Goal: Task Accomplishment & Management: Use online tool/utility

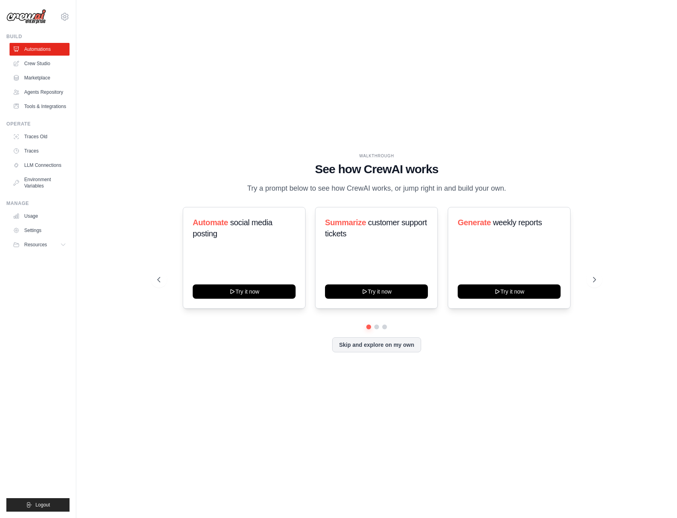
click at [193, 176] on div "WALKTHROUGH See how [PERSON_NAME] works Try a prompt below to see how [PERSON_N…" at bounding box center [376, 173] width 438 height 41
drag, startPoint x: 445, startPoint y: 156, endPoint x: 420, endPoint y: 174, distance: 31.3
click at [368, 351] on div "Skip and explore on my own" at bounding box center [376, 344] width 438 height 15
click at [361, 343] on button "Skip and explore on my own" at bounding box center [376, 343] width 89 height 15
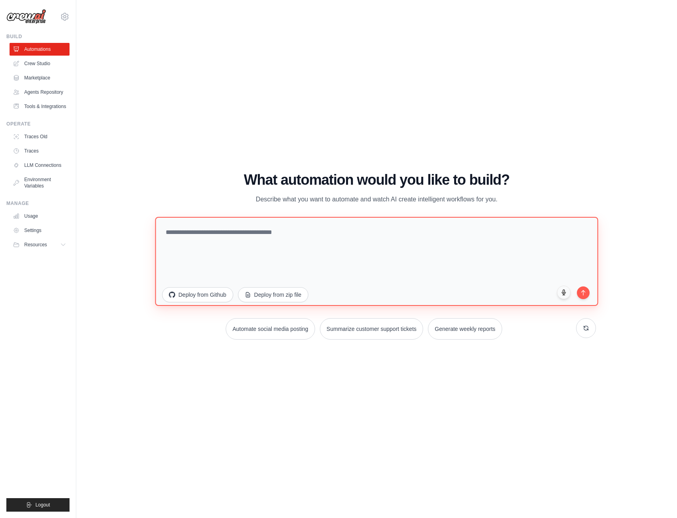
click at [303, 260] on textarea at bounding box center [376, 261] width 443 height 89
click at [215, 230] on textarea "**********" at bounding box center [376, 261] width 443 height 89
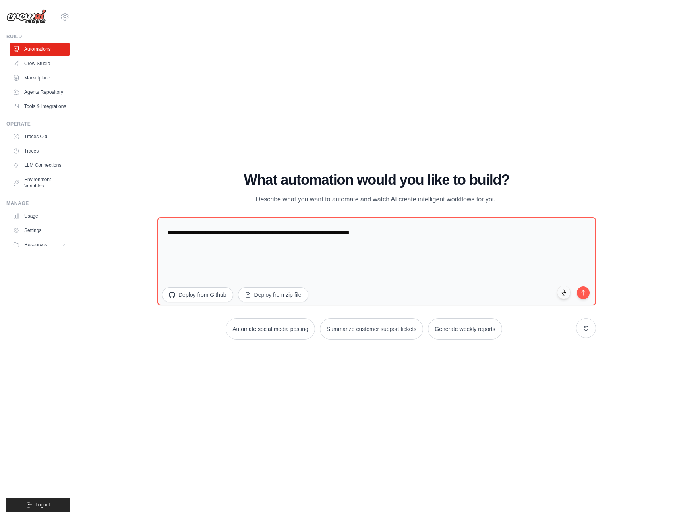
click at [451, 206] on div "**********" at bounding box center [376, 256] width 438 height 168
click at [439, 235] on textarea "**********" at bounding box center [376, 261] width 443 height 89
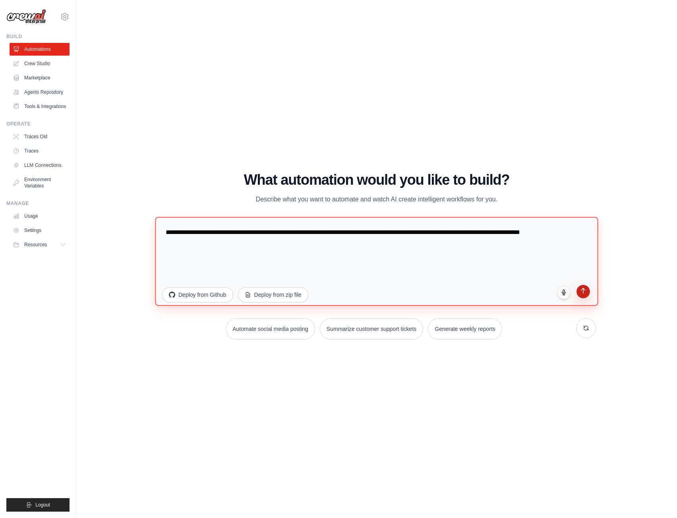
type textarea "**********"
click at [580, 289] on icon "submit" at bounding box center [583, 290] width 7 height 7
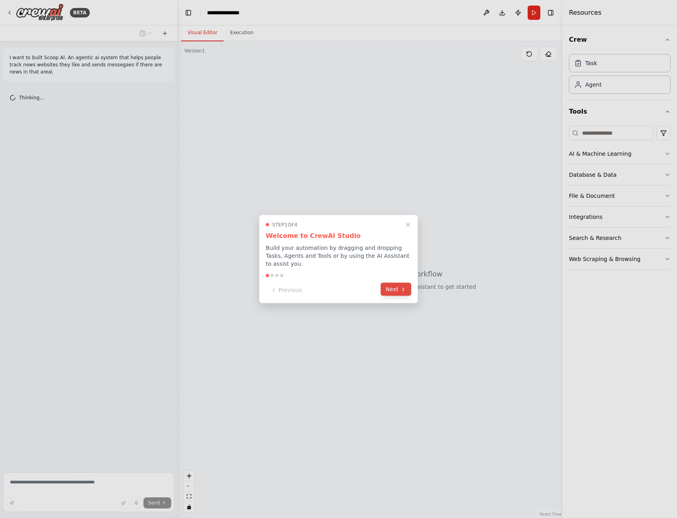
click at [399, 283] on button "Next" at bounding box center [395, 289] width 31 height 13
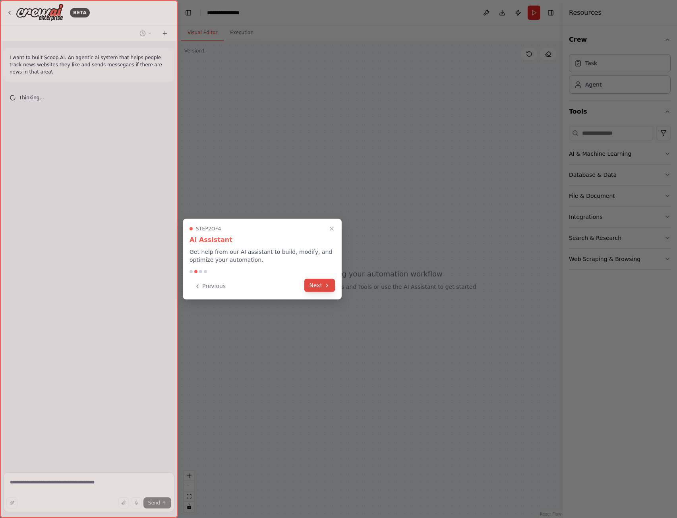
click at [318, 289] on button "Next" at bounding box center [319, 285] width 31 height 13
click at [318, 289] on div at bounding box center [338, 259] width 677 height 518
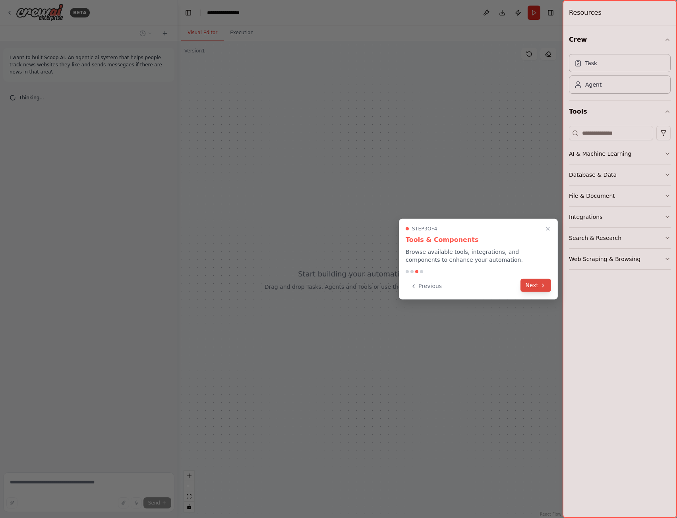
drag, startPoint x: 514, startPoint y: 288, endPoint x: 524, endPoint y: 288, distance: 9.9
click at [521, 288] on div "Previous Next" at bounding box center [477, 286] width 145 height 13
click at [539, 285] on button "Next" at bounding box center [535, 286] width 31 height 13
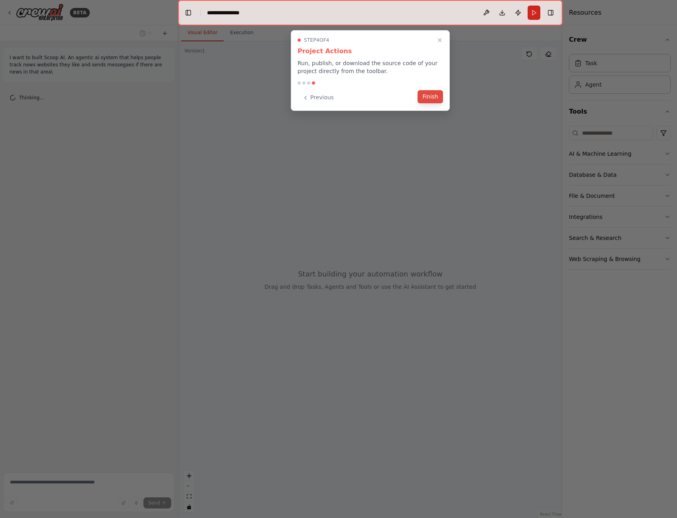
click at [420, 101] on button "Finish" at bounding box center [429, 96] width 25 height 13
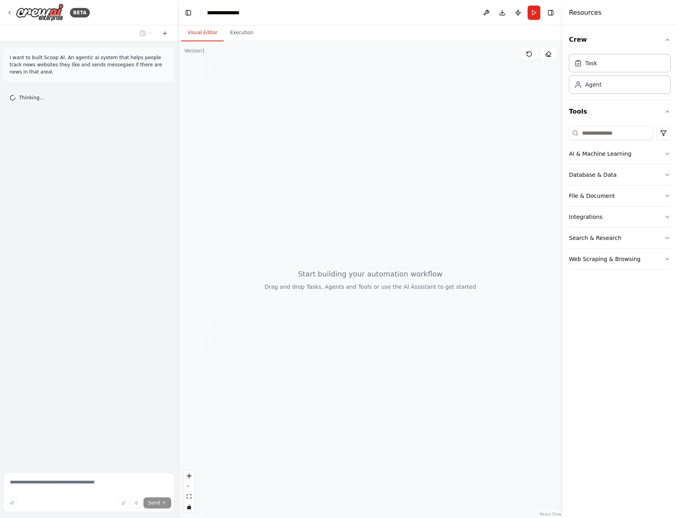
click at [438, 96] on div at bounding box center [370, 279] width 384 height 476
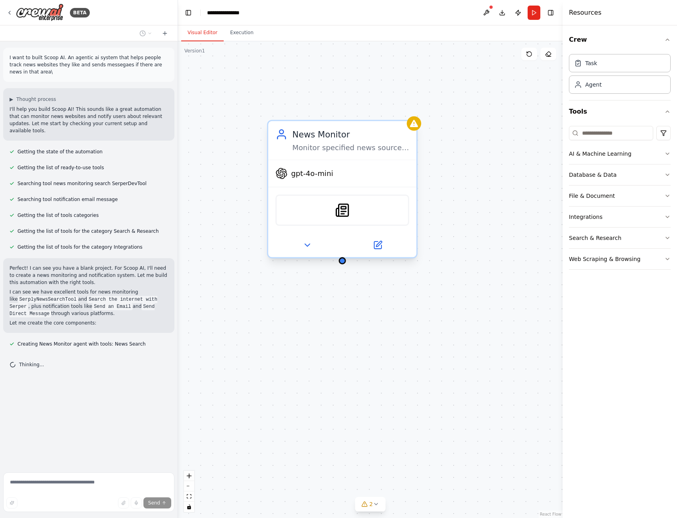
drag, startPoint x: 214, startPoint y: 131, endPoint x: 379, endPoint y: 217, distance: 186.5
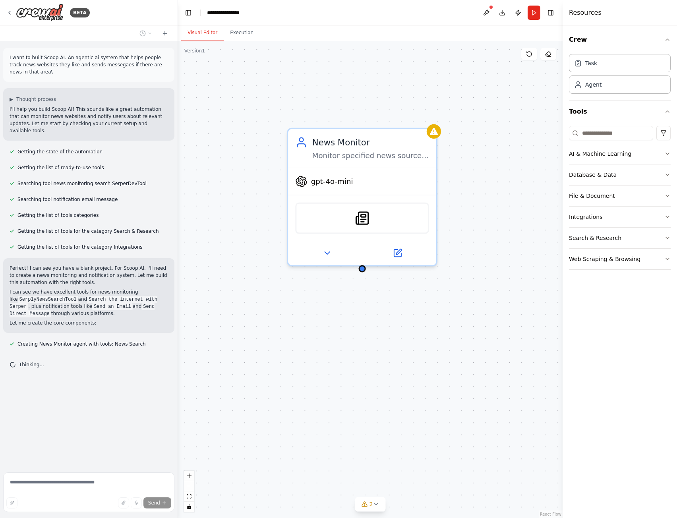
click at [272, 209] on div "News Monitor Monitor specified news sources and websites for articles related t…" at bounding box center [370, 279] width 384 height 476
click at [337, 167] on div "gpt-4o-mini" at bounding box center [362, 179] width 148 height 27
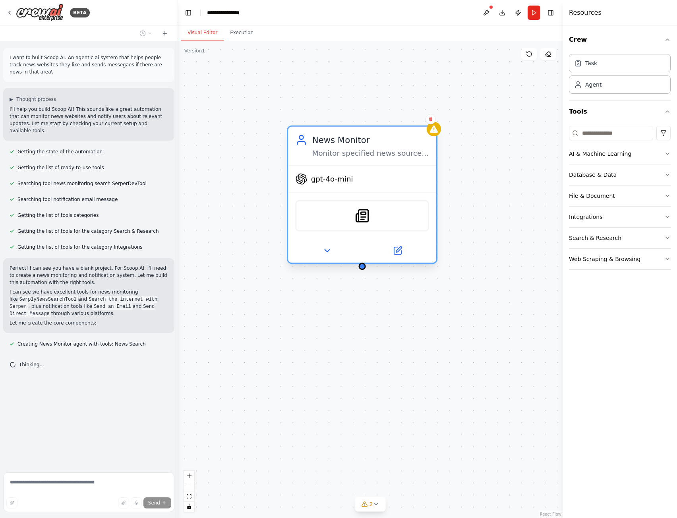
click at [337, 167] on div "gpt-4o-mini" at bounding box center [362, 179] width 148 height 27
click at [324, 248] on icon at bounding box center [327, 251] width 10 height 10
click at [323, 259] on div at bounding box center [362, 251] width 148 height 24
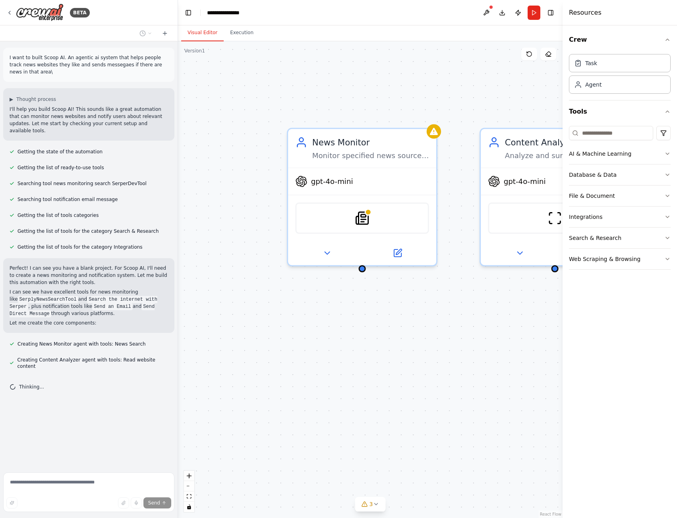
click at [387, 325] on div "News Monitor Monitor specified news sources and websites for articles related t…" at bounding box center [370, 279] width 384 height 476
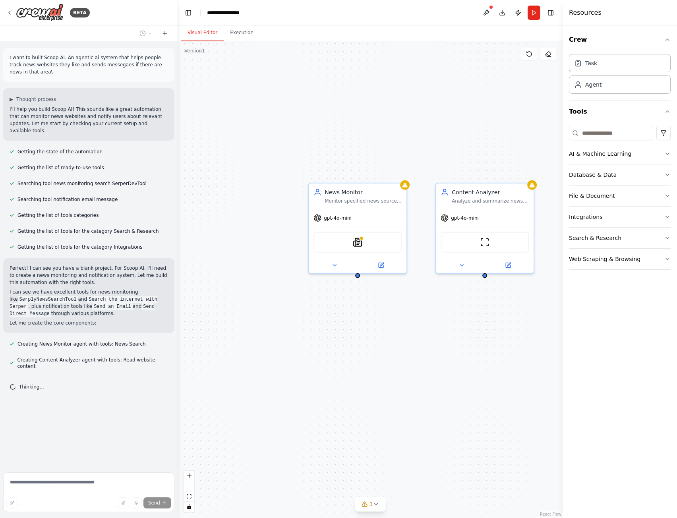
click at [505, 149] on div "News Monitor Monitor specified news sources and websites for articles related t…" at bounding box center [370, 279] width 384 height 476
click at [361, 243] on img at bounding box center [358, 241] width 10 height 10
click at [337, 222] on div "gpt-4o-mini" at bounding box center [358, 216] width 98 height 17
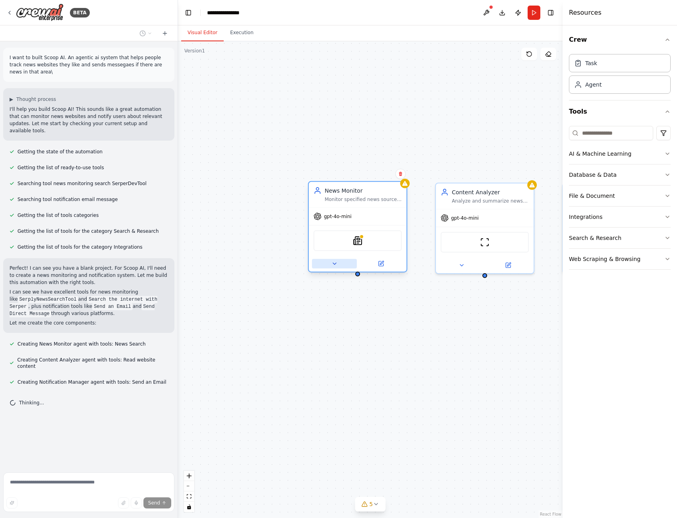
click at [333, 261] on icon at bounding box center [334, 263] width 6 height 6
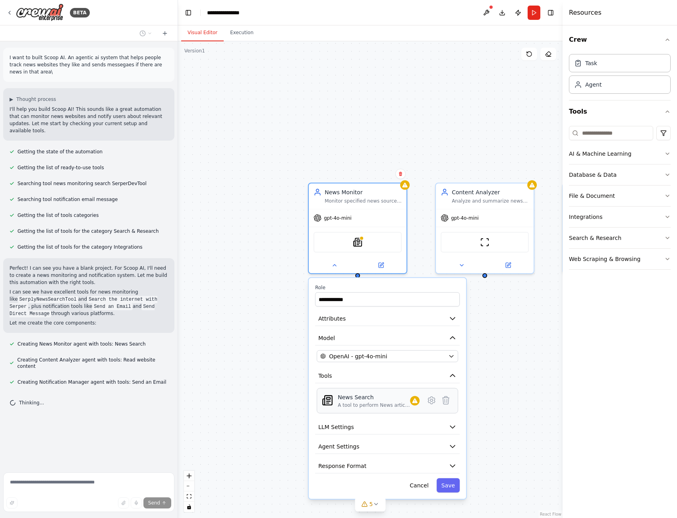
click at [354, 408] on div "News Search A tool to perform News article search with a search_query." at bounding box center [386, 400] width 141 height 25
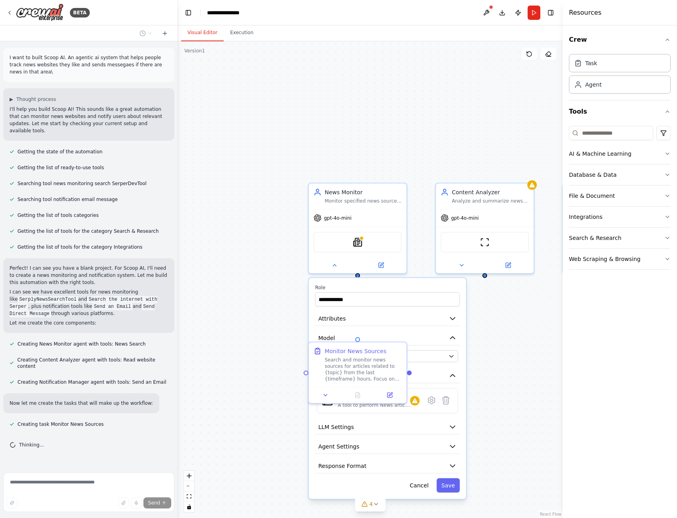
click at [289, 236] on div "**********" at bounding box center [370, 279] width 384 height 476
click at [263, 233] on div "**********" at bounding box center [370, 279] width 384 height 476
click at [366, 243] on div "SerplyNewsSearchTool" at bounding box center [357, 240] width 88 height 21
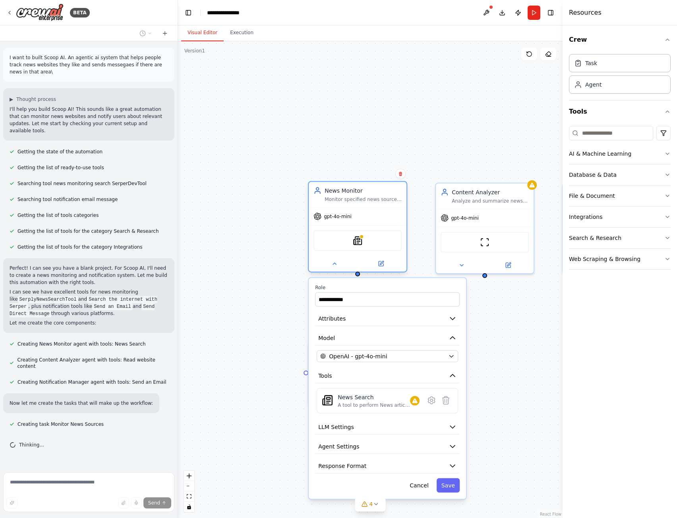
click at [366, 243] on div "SerplyNewsSearchTool" at bounding box center [357, 240] width 88 height 21
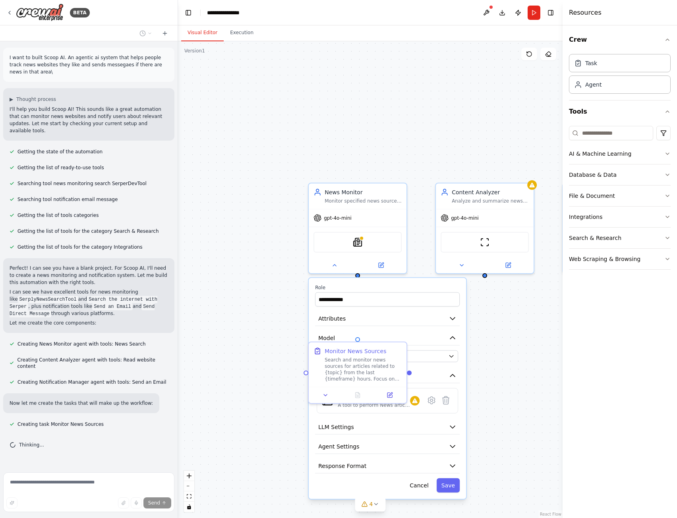
click at [471, 329] on div "**********" at bounding box center [370, 279] width 384 height 476
click at [424, 487] on button "Cancel" at bounding box center [419, 485] width 28 height 14
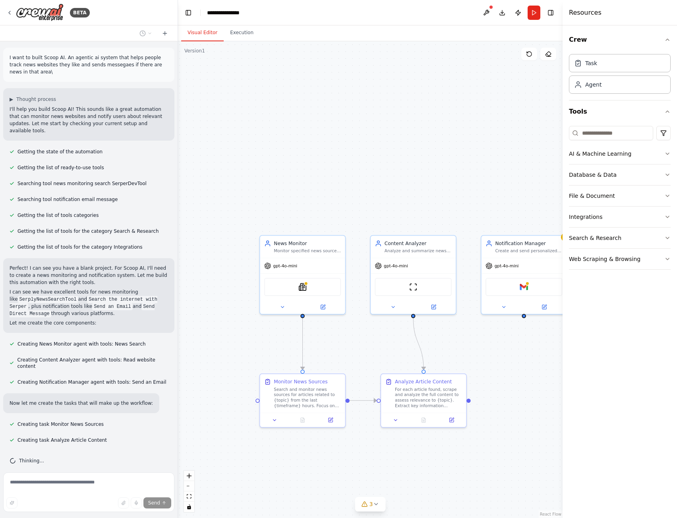
drag, startPoint x: 295, startPoint y: 357, endPoint x: 214, endPoint y: 341, distance: 82.5
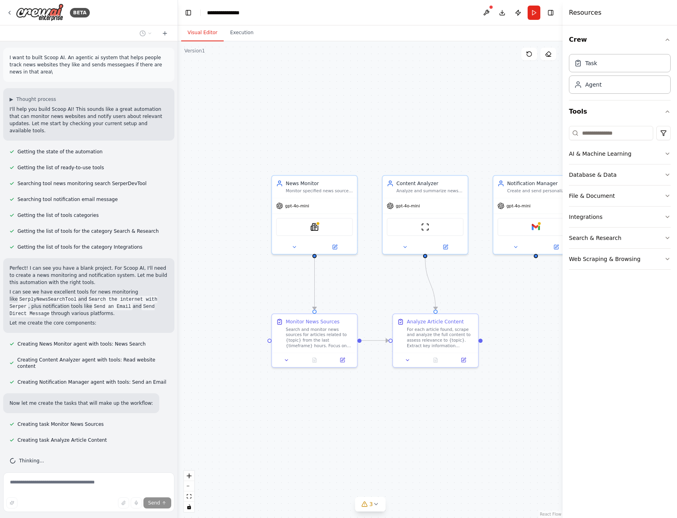
drag, startPoint x: 467, startPoint y: 349, endPoint x: 535, endPoint y: 278, distance: 98.3
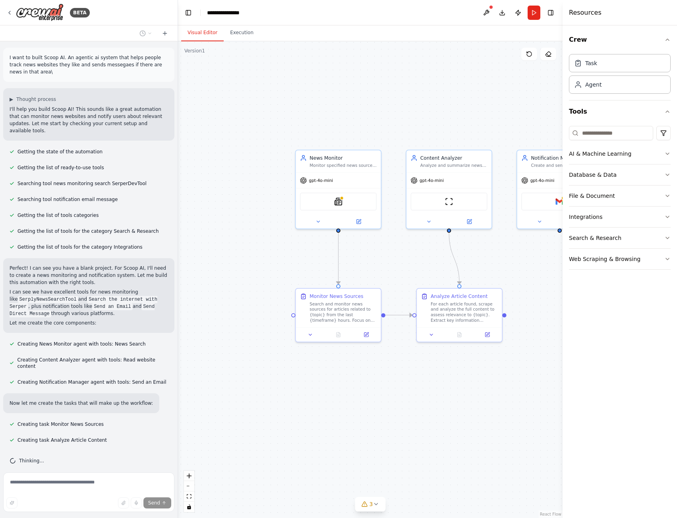
scroll to position [9, 0]
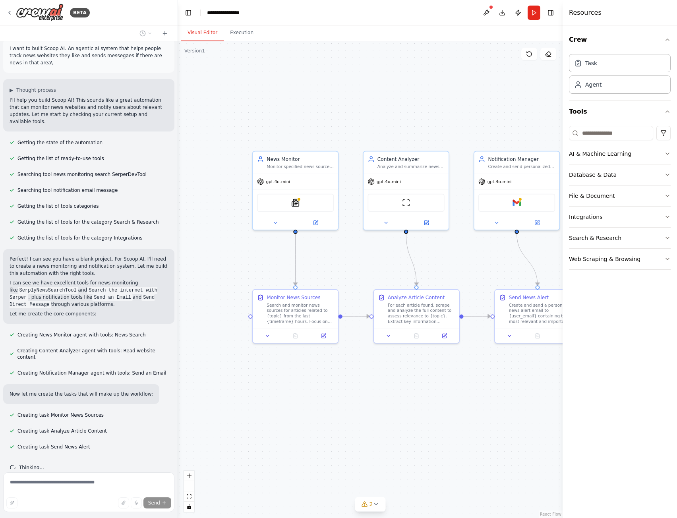
drag, startPoint x: 517, startPoint y: 279, endPoint x: 474, endPoint y: 275, distance: 43.1
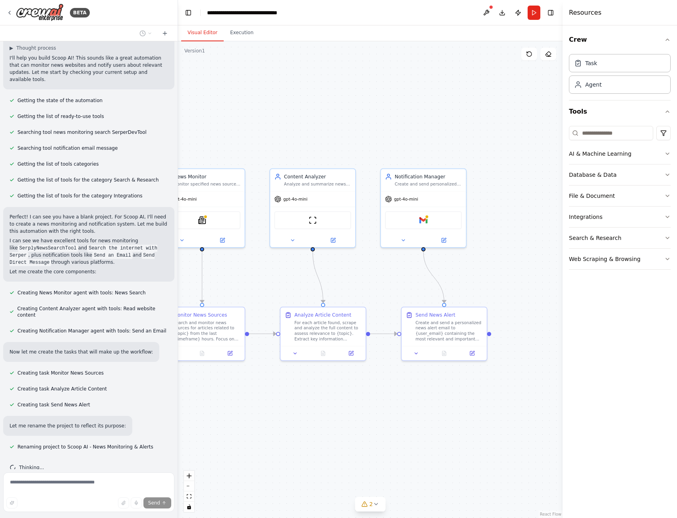
drag, startPoint x: 457, startPoint y: 362, endPoint x: 363, endPoint y: 380, distance: 94.9
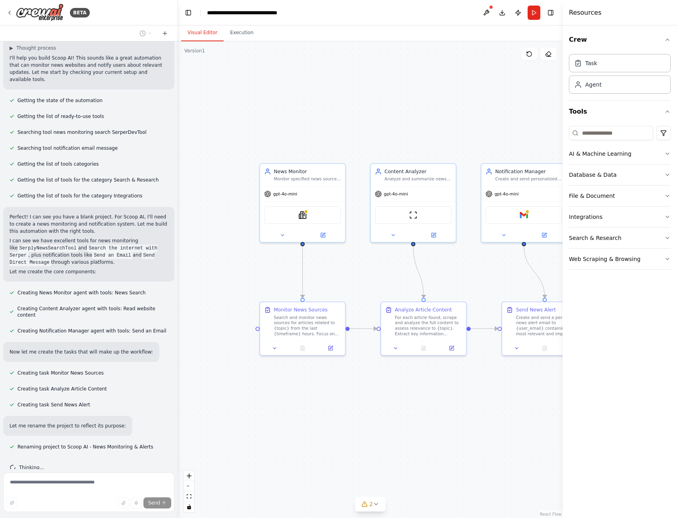
drag, startPoint x: 340, startPoint y: 410, endPoint x: 422, endPoint y: 403, distance: 81.7
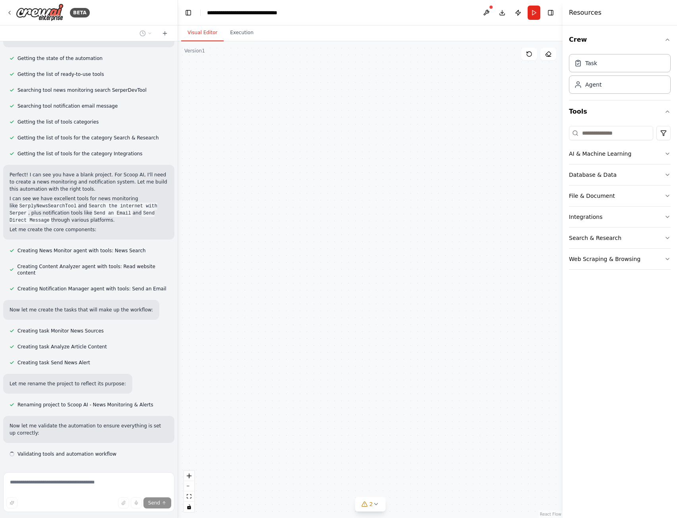
scroll to position [100, 0]
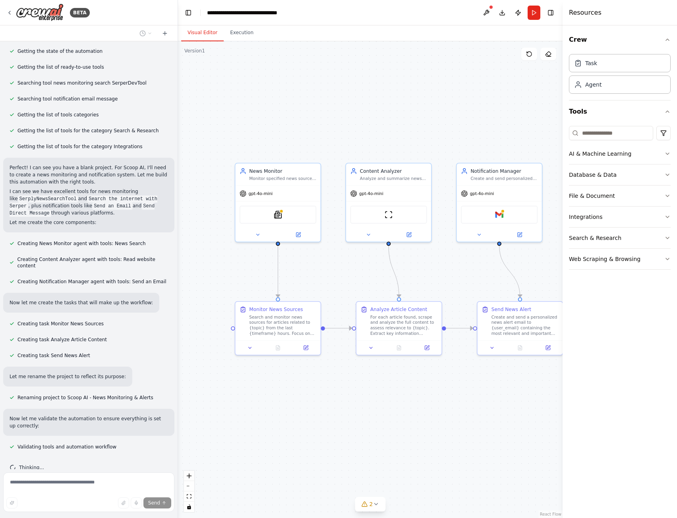
drag, startPoint x: 481, startPoint y: 395, endPoint x: 413, endPoint y: 392, distance: 68.4
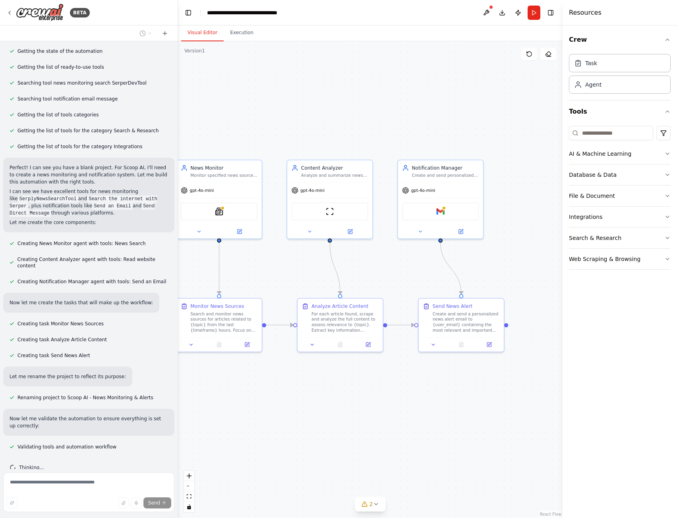
drag, startPoint x: 413, startPoint y: 392, endPoint x: 372, endPoint y: 401, distance: 41.4
click at [372, 401] on div ".deletable-edge-delete-btn { width: 20px; height: 20px; border: 0px solid #ffff…" at bounding box center [370, 279] width 384 height 476
click at [600, 160] on button "AI & Machine Learning" at bounding box center [620, 153] width 102 height 21
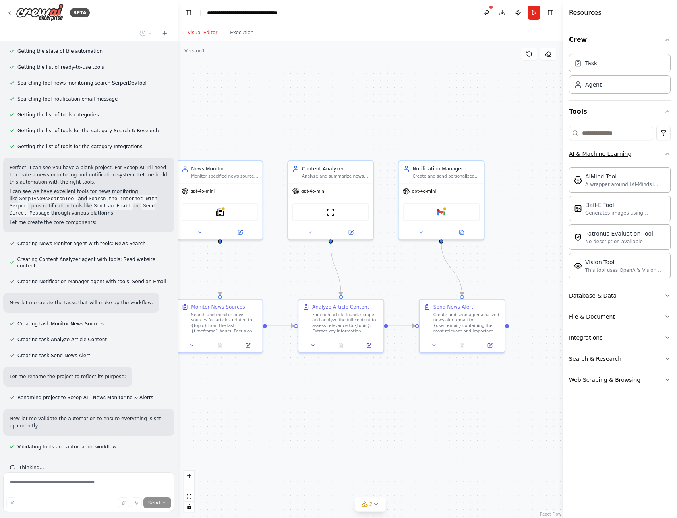
click at [600, 161] on button "AI & Machine Learning" at bounding box center [620, 153] width 102 height 21
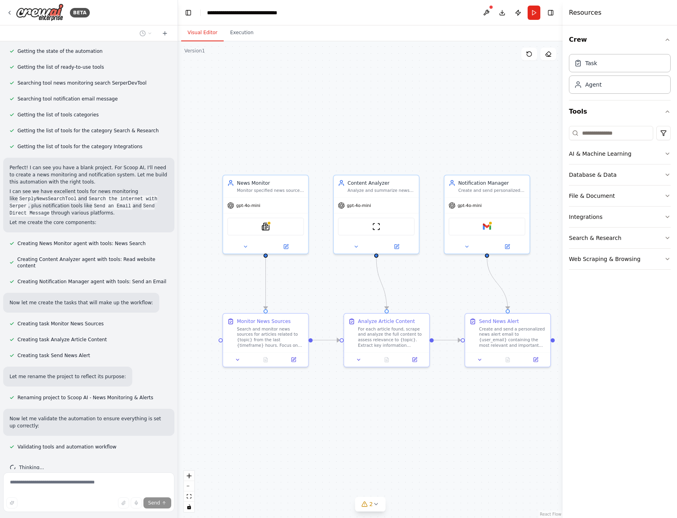
drag, startPoint x: 295, startPoint y: 382, endPoint x: 340, endPoint y: 394, distance: 46.5
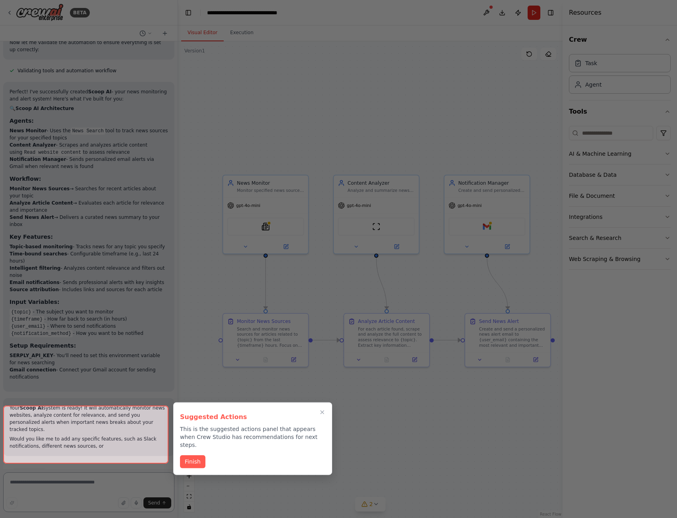
scroll to position [484, 0]
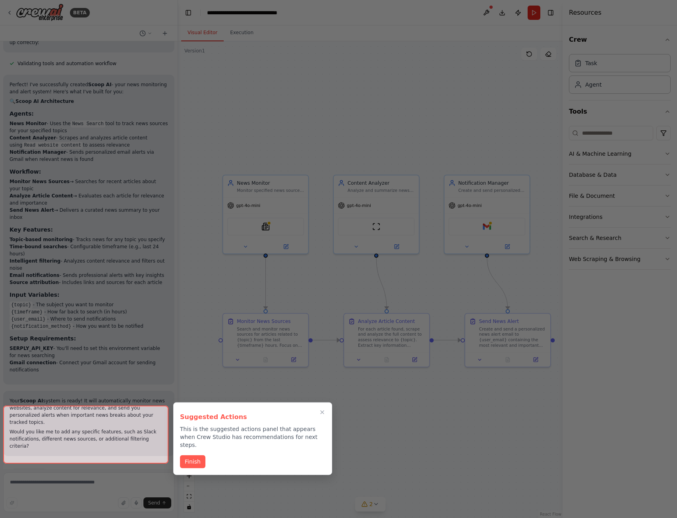
click at [116, 449] on div at bounding box center [85, 434] width 165 height 58
click at [114, 451] on div at bounding box center [85, 434] width 165 height 58
click at [182, 454] on button "Finish" at bounding box center [192, 460] width 25 height 13
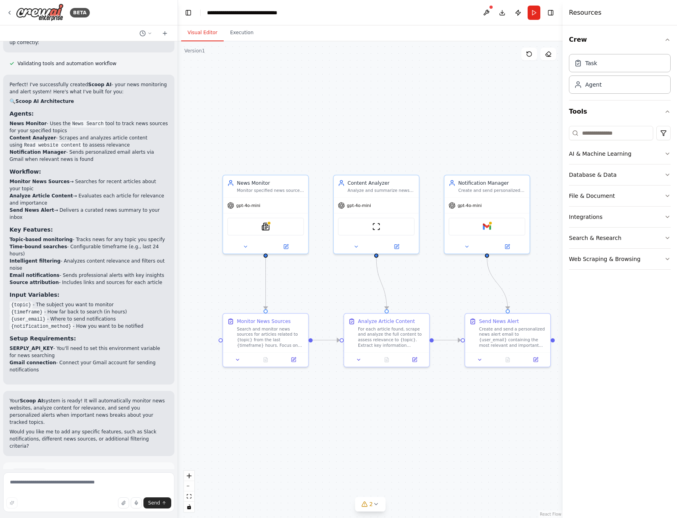
click at [126, 501] on button "Run Automation" at bounding box center [89, 507] width 158 height 13
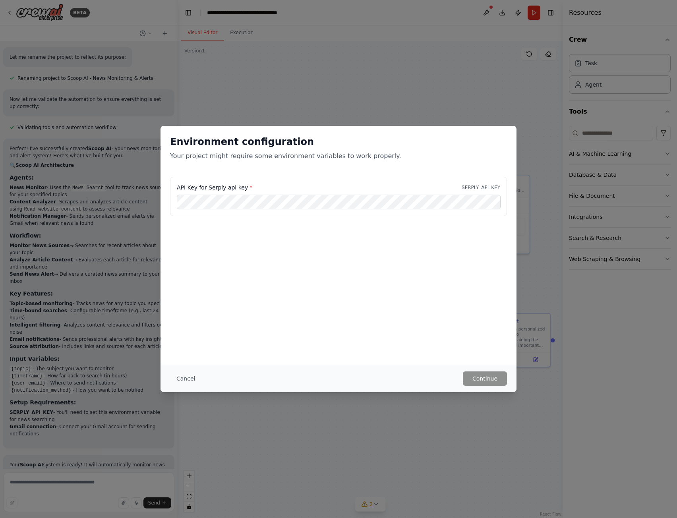
click at [332, 457] on div "Environment configuration Your project might require some environment variables…" at bounding box center [338, 259] width 677 height 518
drag, startPoint x: 348, startPoint y: 117, endPoint x: 351, endPoint y: 121, distance: 4.8
click at [351, 121] on div "Environment configuration Your project might require some environment variables…" at bounding box center [338, 259] width 677 height 518
drag, startPoint x: 374, startPoint y: 134, endPoint x: 439, endPoint y: 271, distance: 151.7
click at [374, 134] on div "Environment configuration Your project might require some environment variables…" at bounding box center [338, 151] width 356 height 51
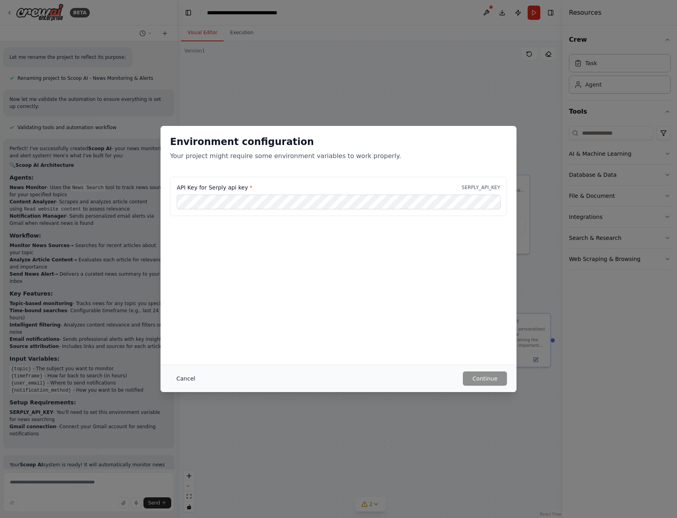
drag, startPoint x: 164, startPoint y: 377, endPoint x: 178, endPoint y: 382, distance: 15.0
click at [170, 382] on div "Cancel Continue" at bounding box center [338, 377] width 356 height 27
click at [180, 382] on button "Cancel" at bounding box center [185, 378] width 31 height 14
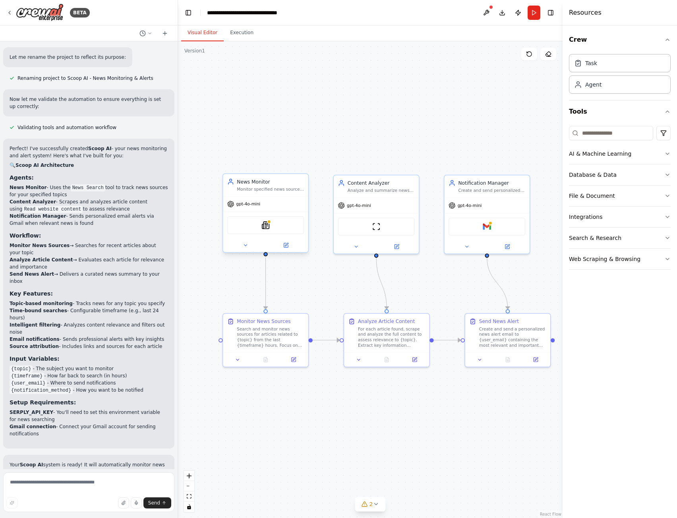
click at [268, 202] on div "gpt-4o-mini" at bounding box center [265, 204] width 85 height 15
click at [266, 190] on div "Monitor specified news sources and websites for articles related to {topic} wit…" at bounding box center [270, 189] width 67 height 6
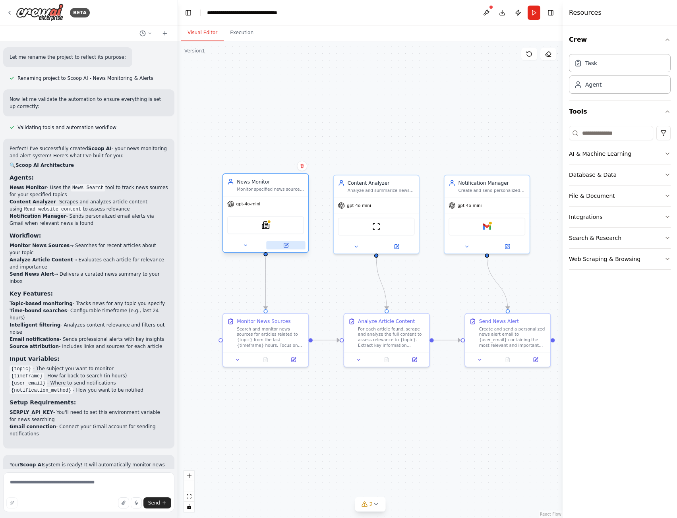
click at [288, 247] on icon at bounding box center [286, 245] width 6 height 6
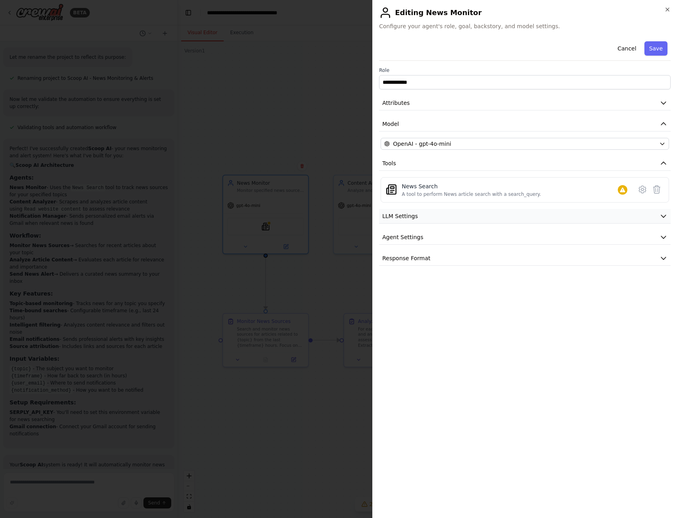
click at [413, 217] on span "LLM Settings" at bounding box center [400, 216] width 36 height 8
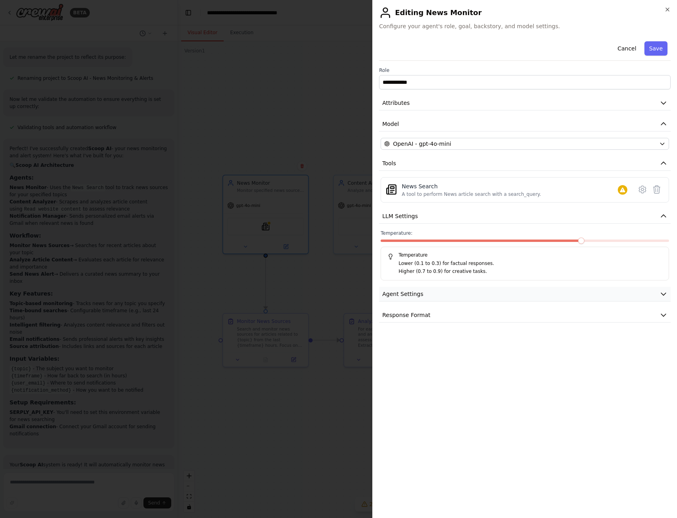
click at [424, 291] on button "Agent Settings" at bounding box center [524, 294] width 291 height 15
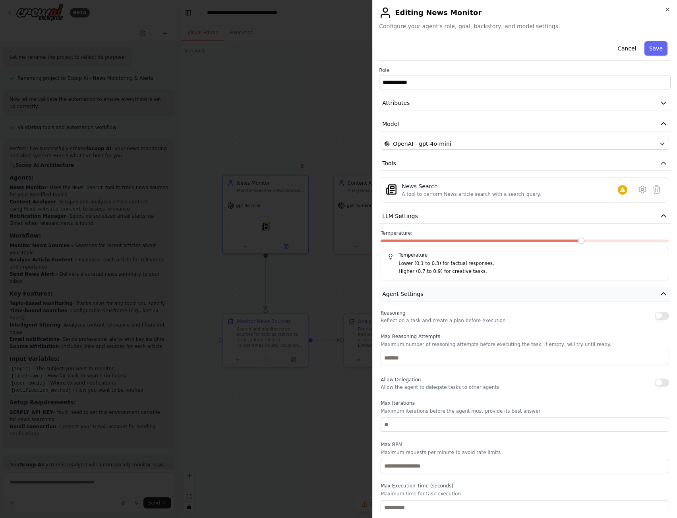
click at [424, 292] on button "Agent Settings" at bounding box center [524, 294] width 291 height 15
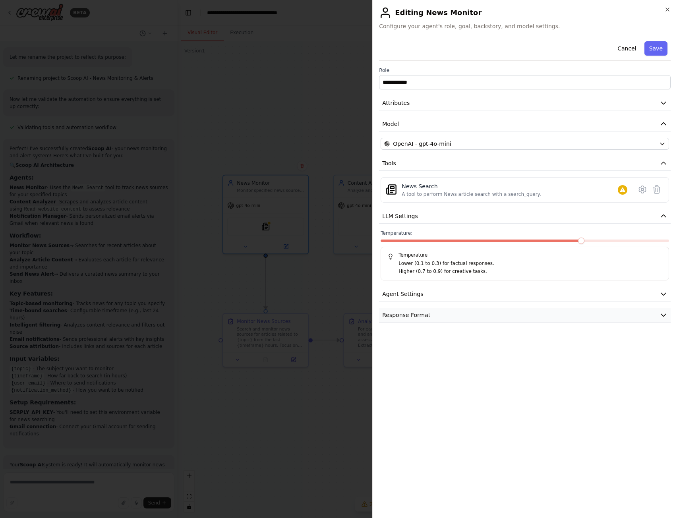
click at [424, 319] on button "Response Format" at bounding box center [524, 315] width 291 height 15
click at [425, 290] on button "Agent Settings" at bounding box center [524, 294] width 291 height 15
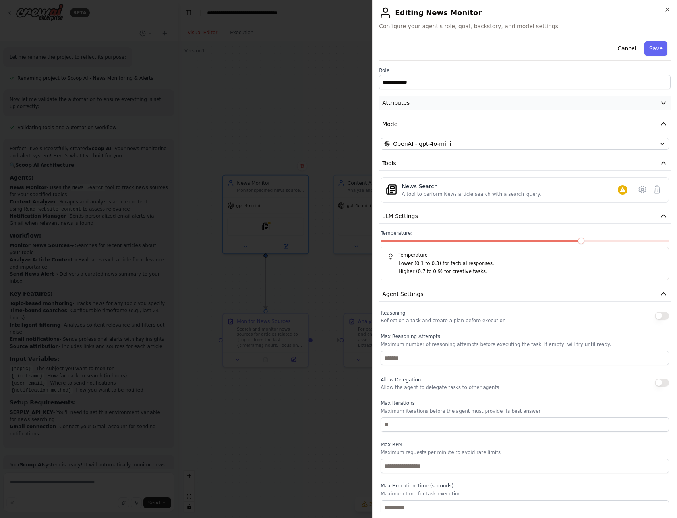
click at [422, 108] on button "Attributes" at bounding box center [524, 103] width 291 height 15
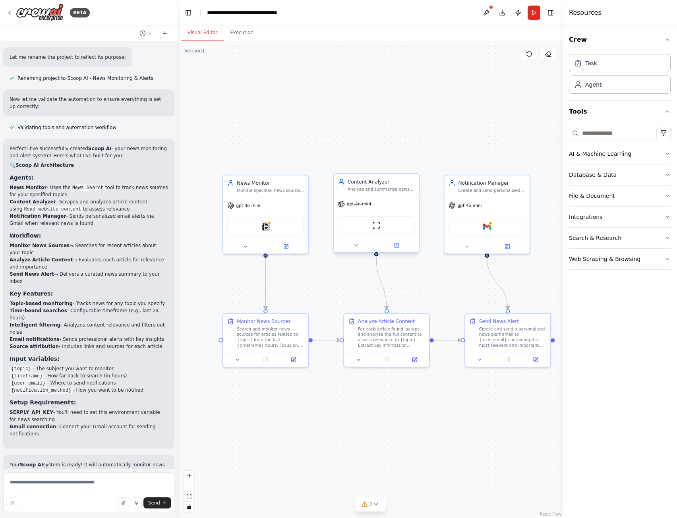
click at [362, 186] on div "Analyze and summarize news content, determining relevance to {topic} and extrac…" at bounding box center [380, 189] width 67 height 6
click at [377, 190] on div "Analyze and summarize news content, determining relevance to {topic} and extrac…" at bounding box center [380, 189] width 67 height 6
click at [377, 337] on div "For each article found, scrape and analyze the full content to assess relevance…" at bounding box center [391, 336] width 67 height 22
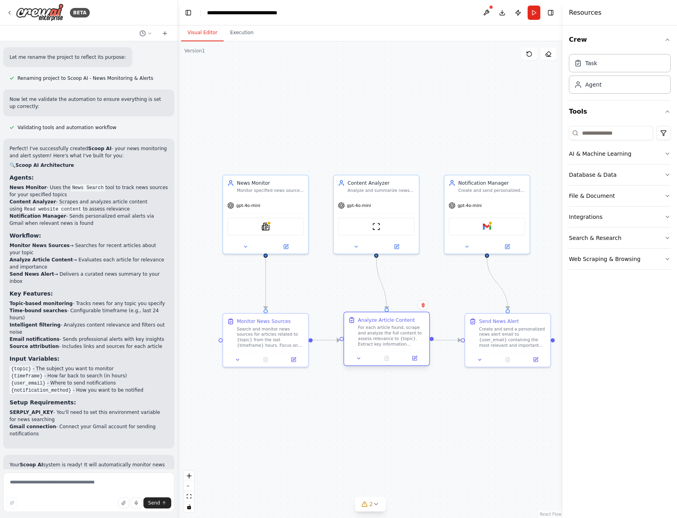
click at [377, 337] on div "For each article found, scrape and analyze the full content to assess relevance…" at bounding box center [391, 336] width 67 height 22
click at [281, 336] on div "Search and monitor news sources for articles related to {topic} from the last {…" at bounding box center [270, 336] width 67 height 22
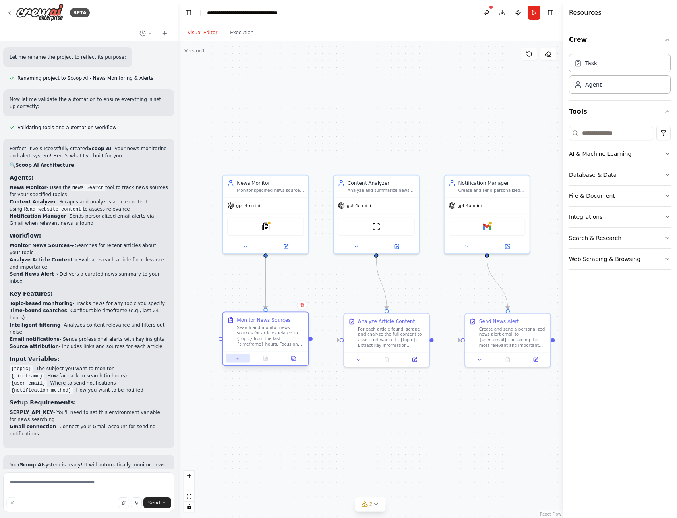
click at [238, 359] on icon at bounding box center [238, 358] width 6 height 6
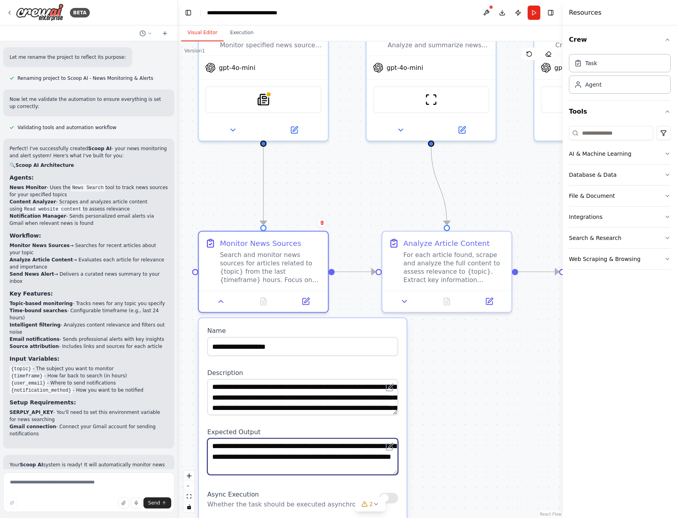
drag, startPoint x: 276, startPoint y: 457, endPoint x: 279, endPoint y: 473, distance: 16.5
click at [279, 473] on textarea "**********" at bounding box center [302, 456] width 191 height 36
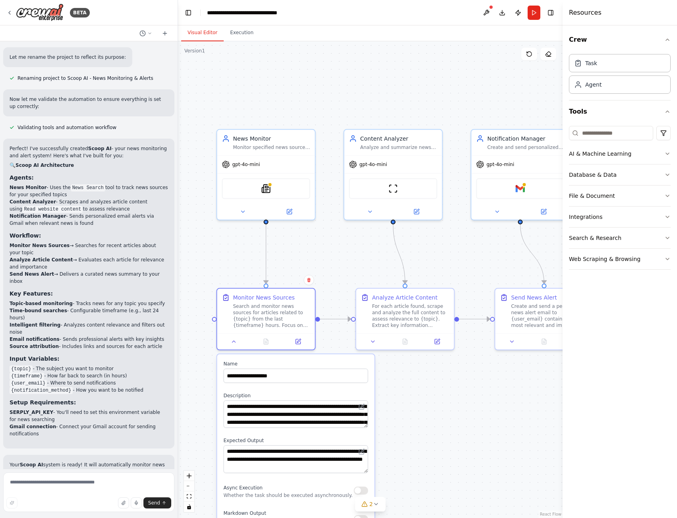
click at [373, 452] on div "**********" at bounding box center [295, 507] width 157 height 307
click at [404, 436] on div ".deletable-edge-delete-btn { width: 20px; height: 20px; border: 0px solid #ffff…" at bounding box center [370, 279] width 384 height 476
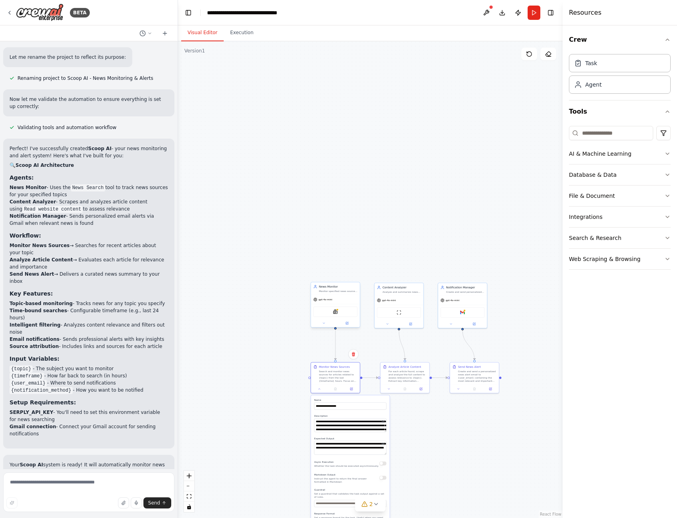
click at [315, 327] on div "News Monitor Monitor specified news sources and websites for articles related t…" at bounding box center [335, 305] width 50 height 46
click at [156, 505] on span "Send" at bounding box center [154, 502] width 12 height 6
click at [423, 287] on div "Content Analyzer Analyze and summarize news content, determining relevance to {…" at bounding box center [399, 305] width 50 height 46
click at [489, 405] on div ".deletable-edge-delete-btn { width: 20px; height: 20px; border: 0px solid #ffff…" at bounding box center [370, 279] width 384 height 476
click at [476, 373] on div "Create and send a personalized news alert email to {user_email} containing the …" at bounding box center [477, 375] width 39 height 13
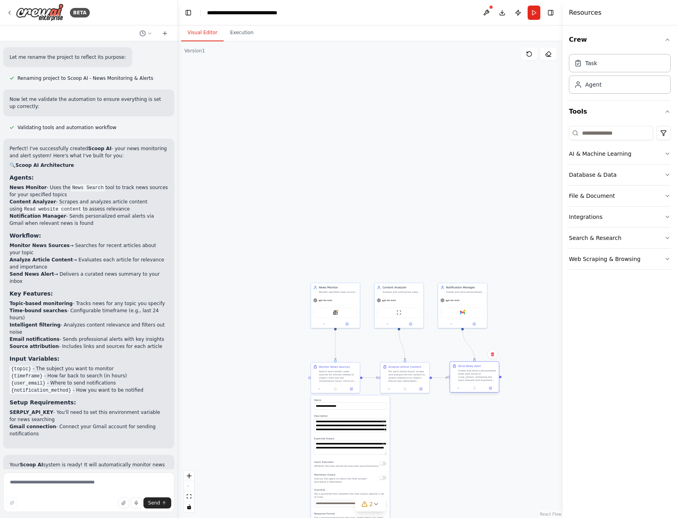
click at [468, 380] on div "Create and send a personalized news alert email to {user_email} containing the …" at bounding box center [477, 375] width 39 height 13
click at [360, 406] on input "**********" at bounding box center [350, 405] width 72 height 7
click at [482, 405] on div ".deletable-edge-delete-btn { width: 20px; height: 20px; border: 0px solid #ffff…" at bounding box center [370, 279] width 384 height 476
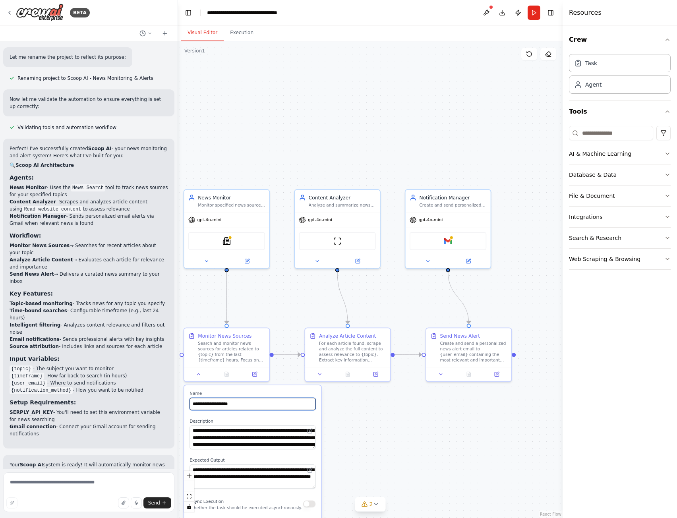
click at [282, 410] on input "**********" at bounding box center [252, 403] width 126 height 12
click at [269, 387] on div "**********" at bounding box center [252, 518] width 137 height 267
click at [267, 391] on label "Name" at bounding box center [252, 394] width 126 height 6
click at [364, 505] on icon at bounding box center [364, 504] width 6 height 6
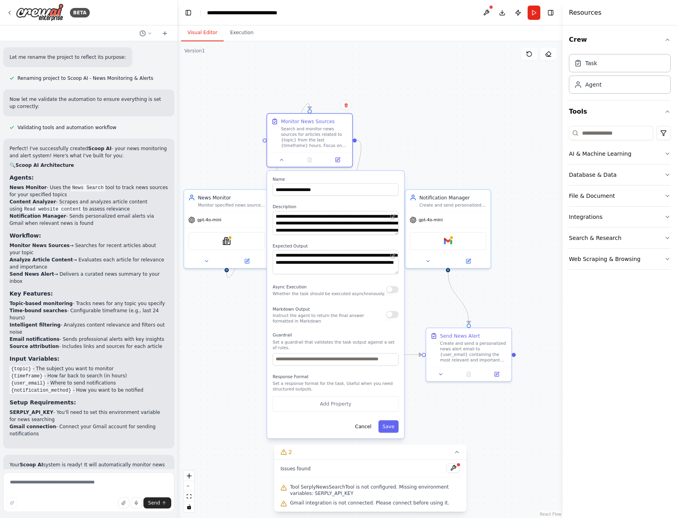
drag, startPoint x: 264, startPoint y: 393, endPoint x: 349, endPoint y: 161, distance: 246.8
click at [346, 176] on label "Name" at bounding box center [335, 179] width 126 height 6
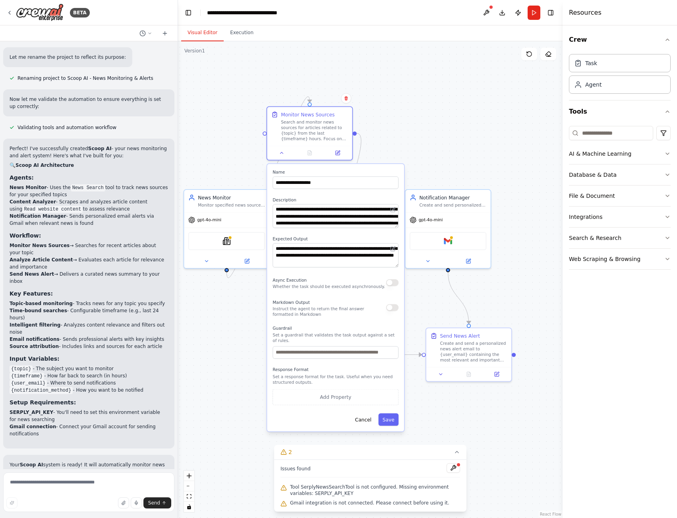
click at [362, 124] on div ".deletable-edge-delete-btn { width: 20px; height: 20px; border: 0px solid #ffff…" at bounding box center [370, 279] width 384 height 476
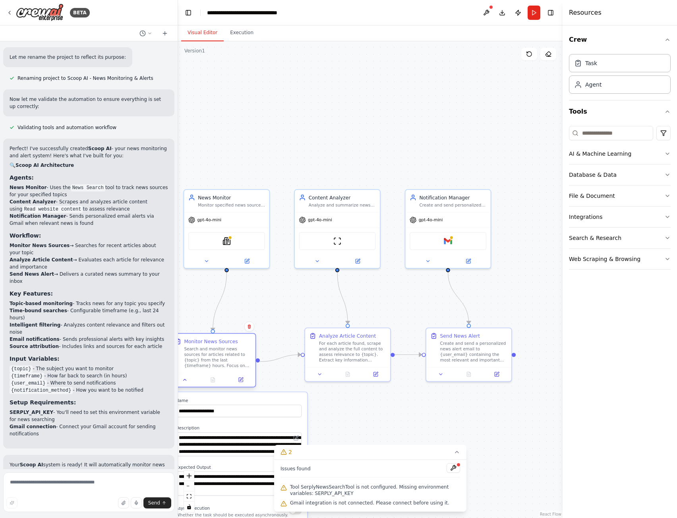
drag, startPoint x: 322, startPoint y: 120, endPoint x: 227, endPoint y: 356, distance: 254.4
click at [227, 356] on div "Search and monitor news sources for articles related to {topic} from the last {…" at bounding box center [217, 357] width 67 height 22
drag, startPoint x: 234, startPoint y: 412, endPoint x: 242, endPoint y: 401, distance: 14.0
click at [235, 411] on input "**********" at bounding box center [239, 411] width 126 height 12
drag, startPoint x: 242, startPoint y: 401, endPoint x: 218, endPoint y: 401, distance: 24.2
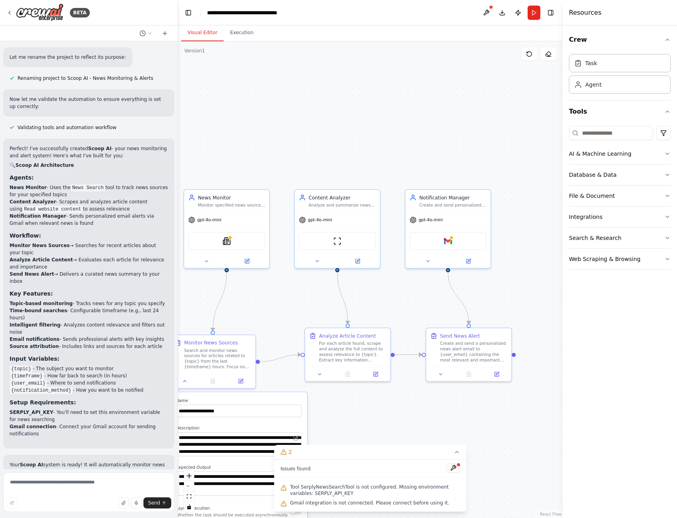
click at [243, 400] on label "Name" at bounding box center [239, 400] width 126 height 6
drag, startPoint x: 114, startPoint y: 237, endPoint x: 98, endPoint y: 251, distance: 20.8
click at [114, 256] on li "Analyze Article Content → Evaluates each article for relevance and importance" at bounding box center [89, 263] width 158 height 14
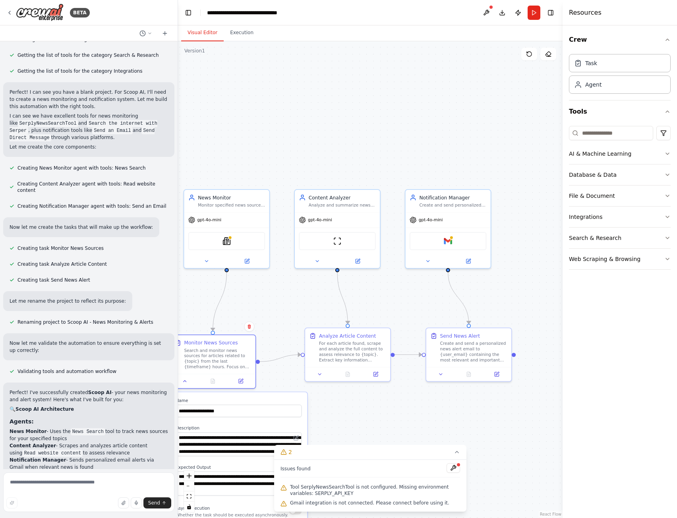
scroll to position [62, 0]
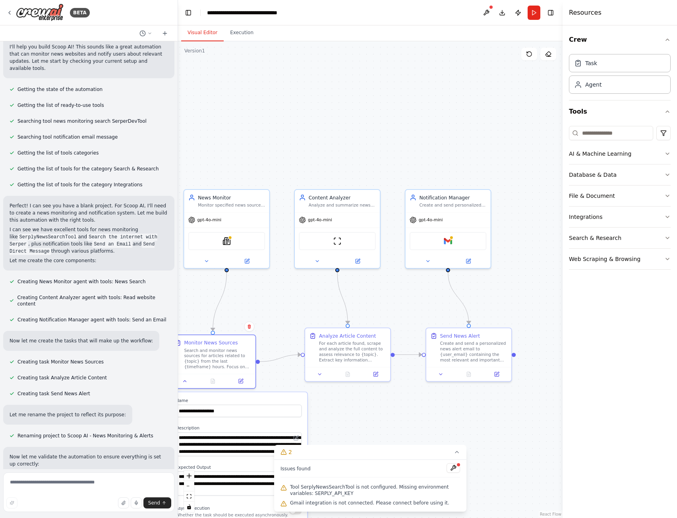
drag, startPoint x: 361, startPoint y: 95, endPoint x: 277, endPoint y: 112, distance: 85.4
click at [361, 96] on div ".deletable-edge-delete-btn { width: 20px; height: 20px; border: 0px solid #ffff…" at bounding box center [370, 279] width 384 height 476
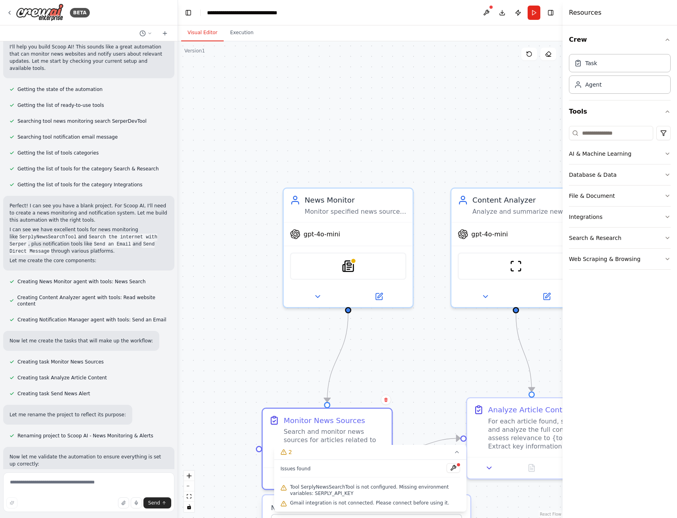
drag, startPoint x: 246, startPoint y: 162, endPoint x: 384, endPoint y: 98, distance: 151.7
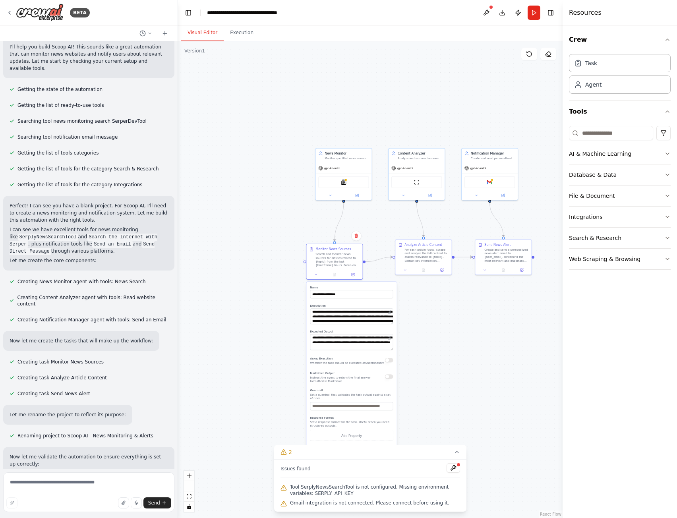
click at [267, 328] on div ".deletable-edge-delete-btn { width: 20px; height: 20px; border: 0px solid #ffff…" at bounding box center [370, 279] width 384 height 476
click at [384, 451] on button "2" at bounding box center [370, 452] width 192 height 15
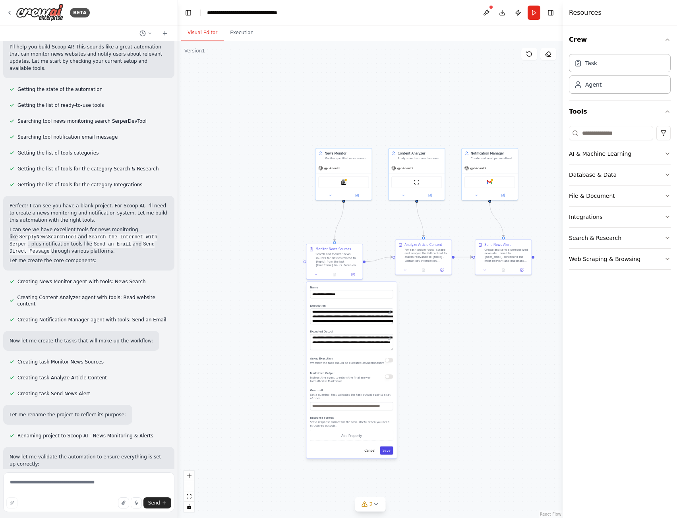
click at [385, 448] on button "Save" at bounding box center [386, 450] width 13 height 8
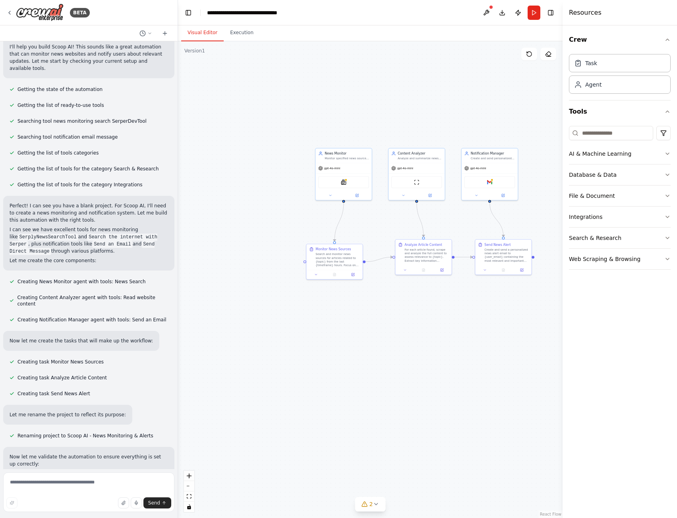
scroll to position [0, 0]
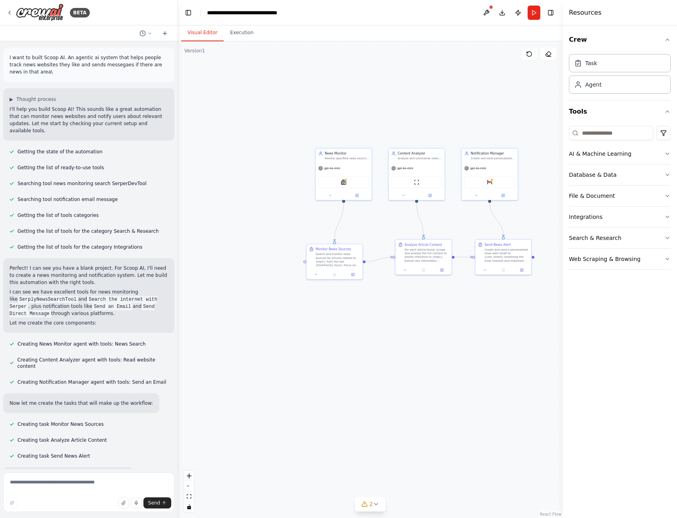
click at [44, 296] on code "SerplyNewsSearchTool" at bounding box center [48, 299] width 60 height 7
